Goal: Information Seeking & Learning: Learn about a topic

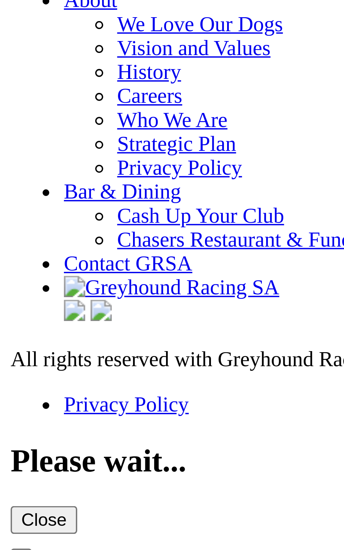
scroll to position [2354, 0]
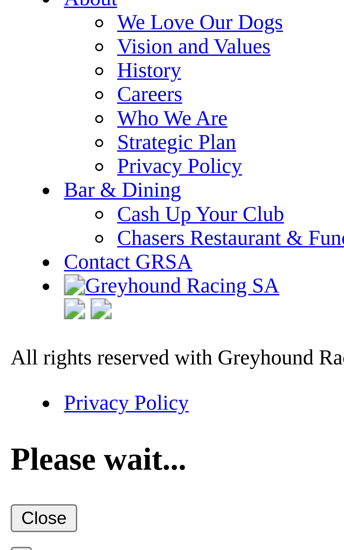
click at [31, 4] on link "Results & Replays" at bounding box center [52, 1] width 42 height 6
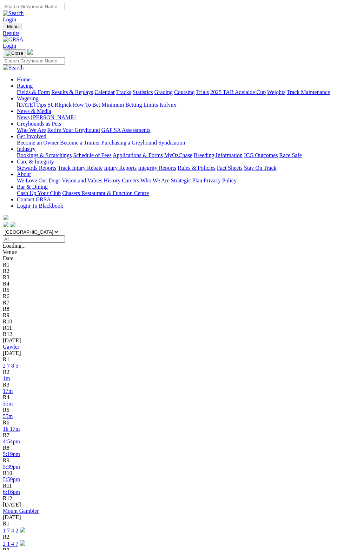
click at [161, 344] on div "Gawler 03 Oct 25" at bounding box center [172, 350] width 338 height 13
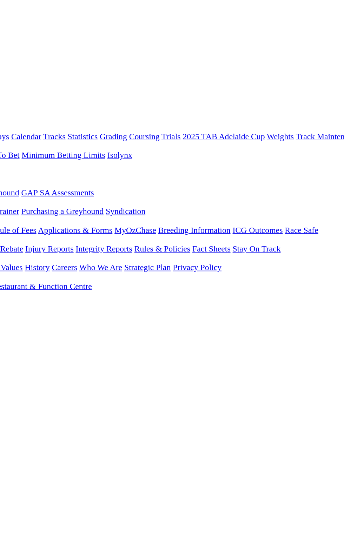
click at [18, 363] on link "2 7 8 5" at bounding box center [10, 366] width 15 height 6
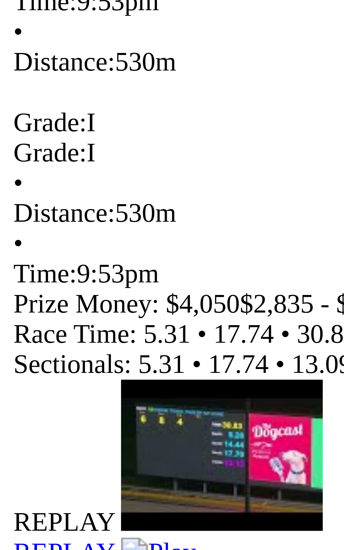
scroll to position [151, 0]
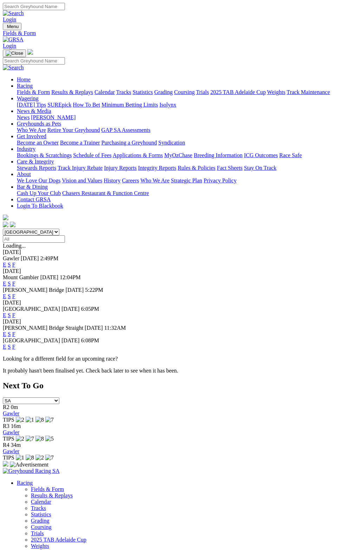
click at [15, 262] on link "F" at bounding box center [13, 265] width 3 height 6
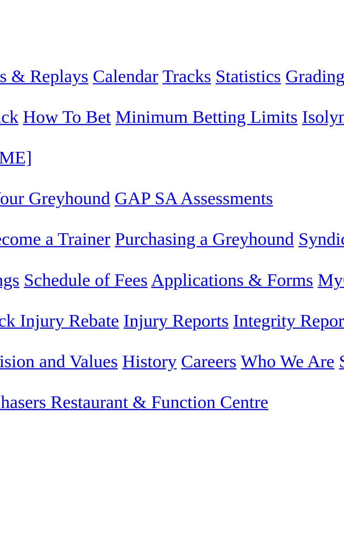
click at [169, 454] on td "23.19" at bounding box center [180, 457] width 22 height 7
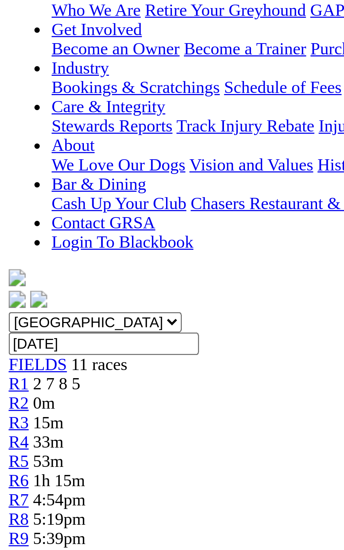
scroll to position [59, 0]
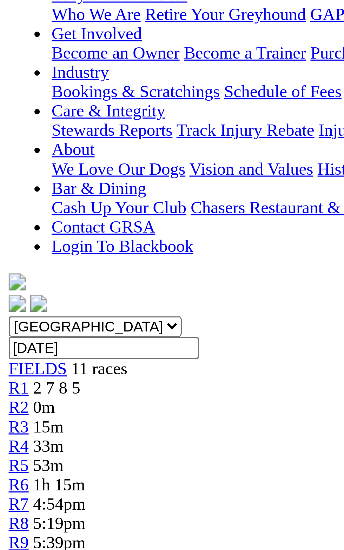
click at [49, 411] on link "Ultimate" at bounding box center [51, 414] width 21 height 6
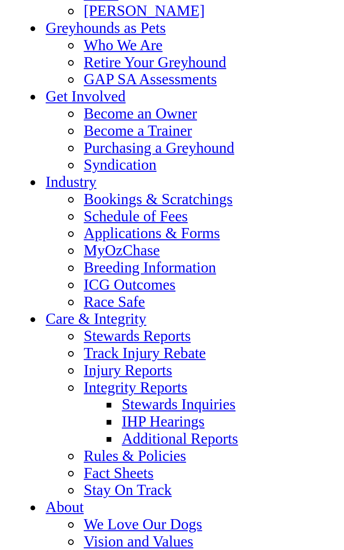
scroll to position [2493, 0]
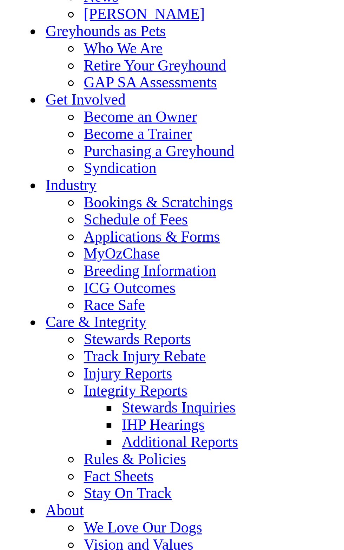
click at [31, 4] on link "Results & Replays" at bounding box center [52, 1] width 42 height 6
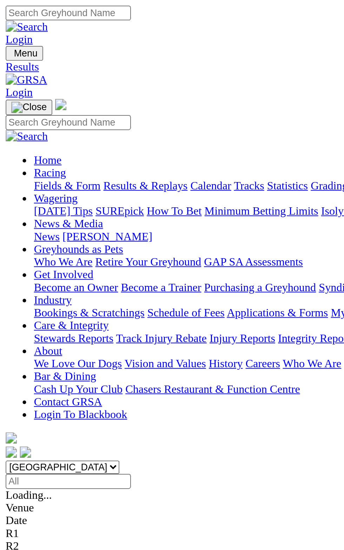
click at [99, 344] on div "Gawler [DATE]" at bounding box center [172, 350] width 338 height 13
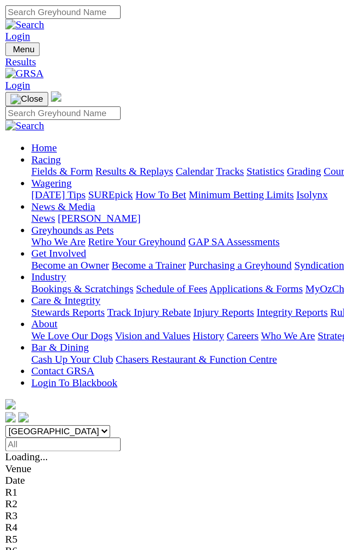
click at [3, 344] on div "Gawler [DATE]" at bounding box center [172, 350] width 338 height 13
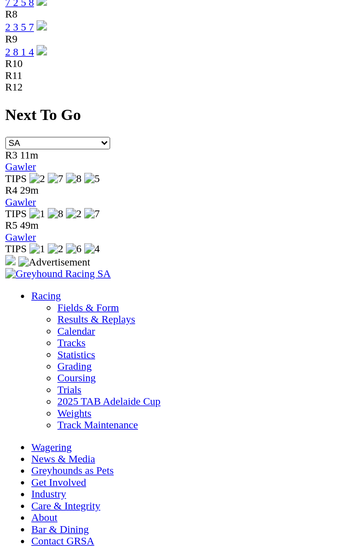
scroll to position [1859, 0]
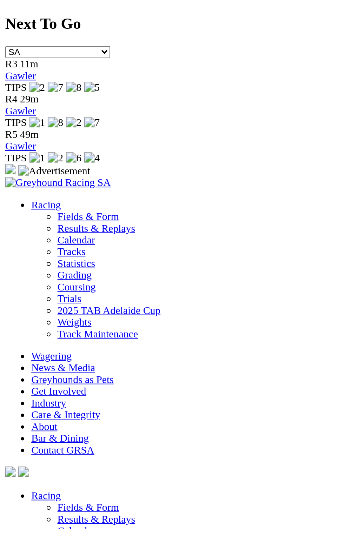
scroll to position [1917, 0]
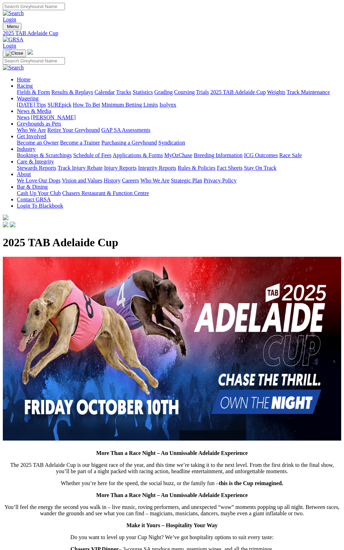
click at [236, 442] on div "More Than a Race Night – An Unmissable Adelaide Experience The 2025 TAB Adelaid…" at bounding box center [172, 480] width 338 height 446
click at [213, 487] on div "More Than a Race Night – An Unmissable Adelaide Experience The 2025 TAB Adelaid…" at bounding box center [172, 480] width 338 height 446
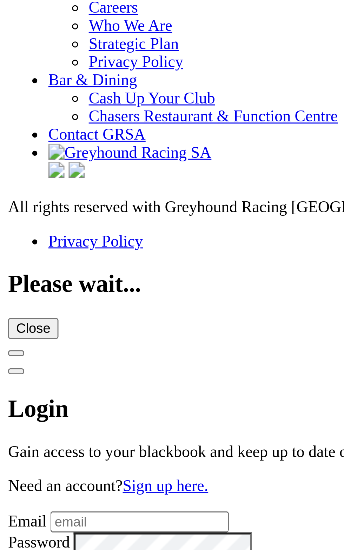
scroll to position [2341, 0]
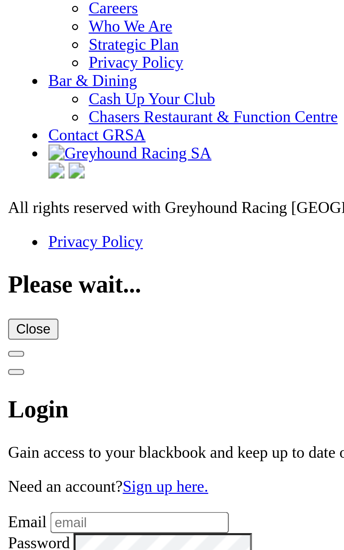
click at [31, 4] on link "Results & Replays" at bounding box center [52, 1] width 42 height 6
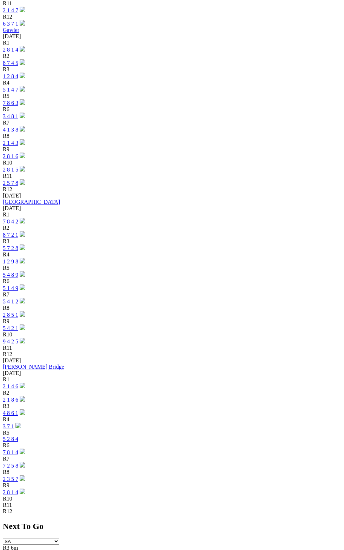
scroll to position [1859, 0]
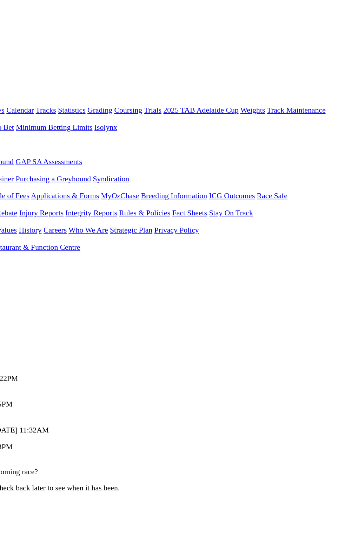
scroll to position [2, 0]
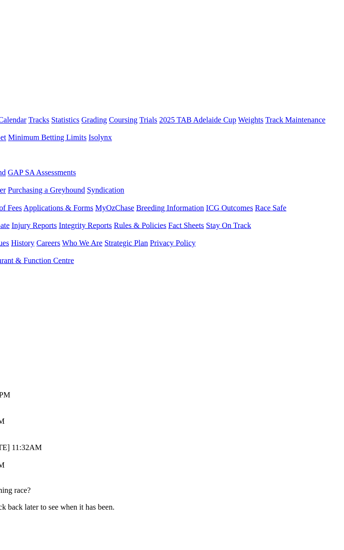
click at [331, 259] on div "E S F" at bounding box center [172, 262] width 338 height 6
click at [324, 253] on div "Gawler Today 2:49PM E S F" at bounding box center [172, 259] width 338 height 13
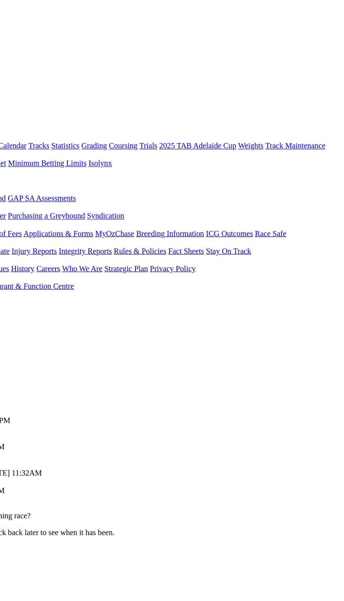
scroll to position [0, 0]
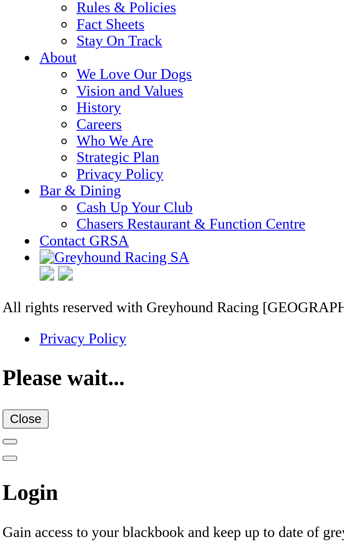
scroll to position [2390, 0]
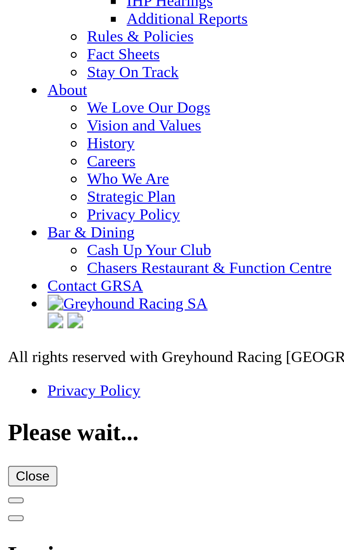
click at [31, 4] on link "Results & Replays" at bounding box center [52, 1] width 42 height 6
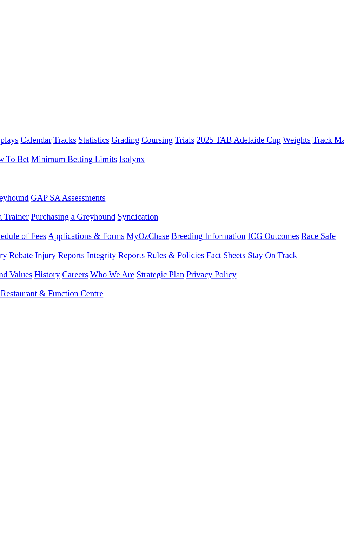
click at [156, 350] on div "[DATE]" at bounding box center [172, 353] width 338 height 6
click at [18, 375] on link "1 8 2 5" at bounding box center [10, 378] width 15 height 6
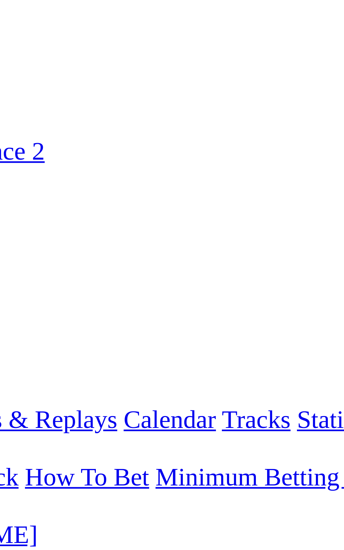
click at [26, 262] on span "2 7 1 4" at bounding box center [18, 265] width 15 height 6
